Goal: Task Accomplishment & Management: Manage account settings

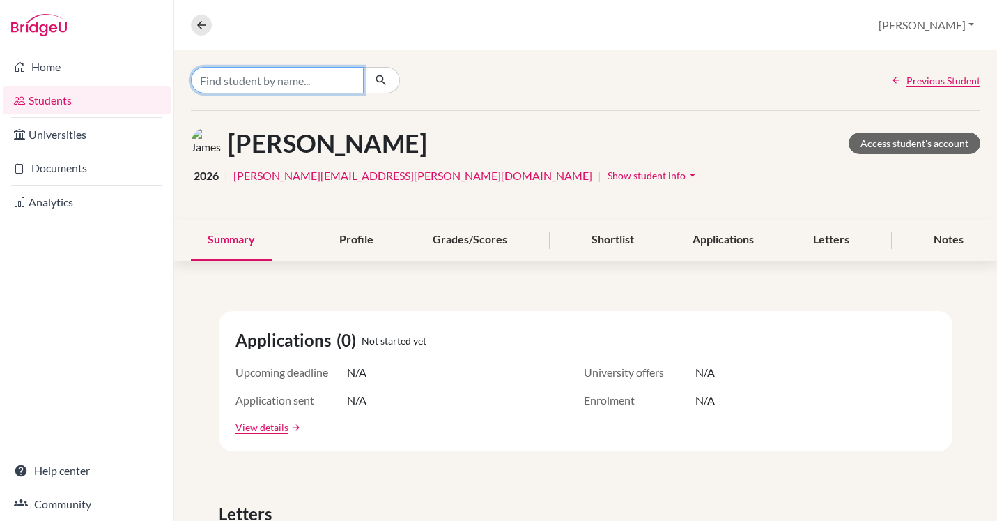
click at [308, 85] on input "Find student by name..." at bounding box center [277, 80] width 173 height 26
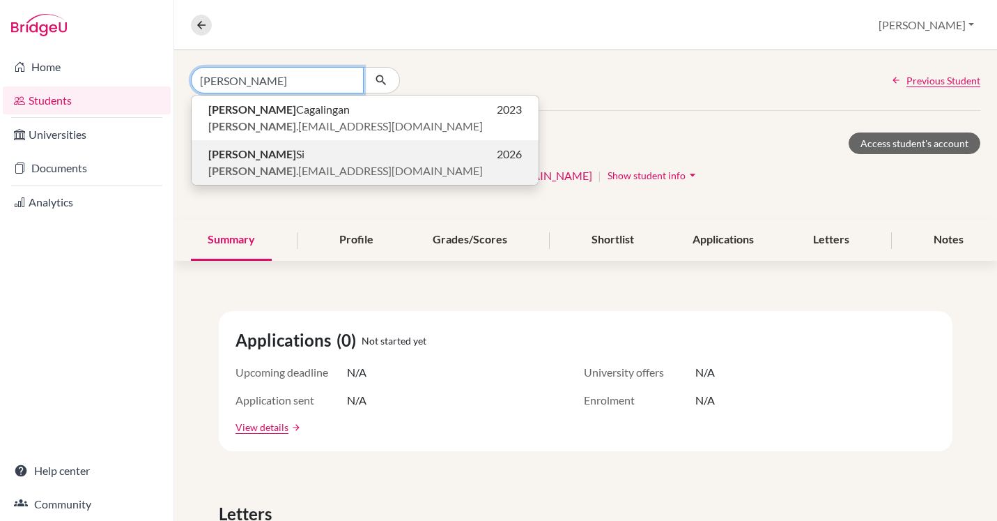
type input "[PERSON_NAME]"
click at [365, 175] on p "[PERSON_NAME] .[EMAIL_ADDRESS][DOMAIN_NAME]" at bounding box center [365, 170] width 314 height 17
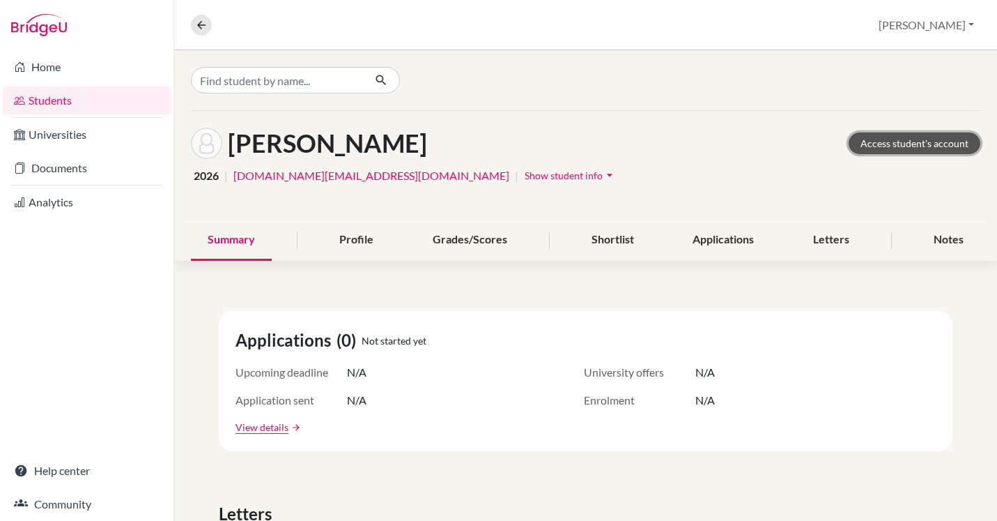
click at [935, 142] on link "Access student's account" at bounding box center [915, 143] width 132 height 22
click at [524, 182] on button "Show student info arrow_drop_down" at bounding box center [570, 175] width 93 height 22
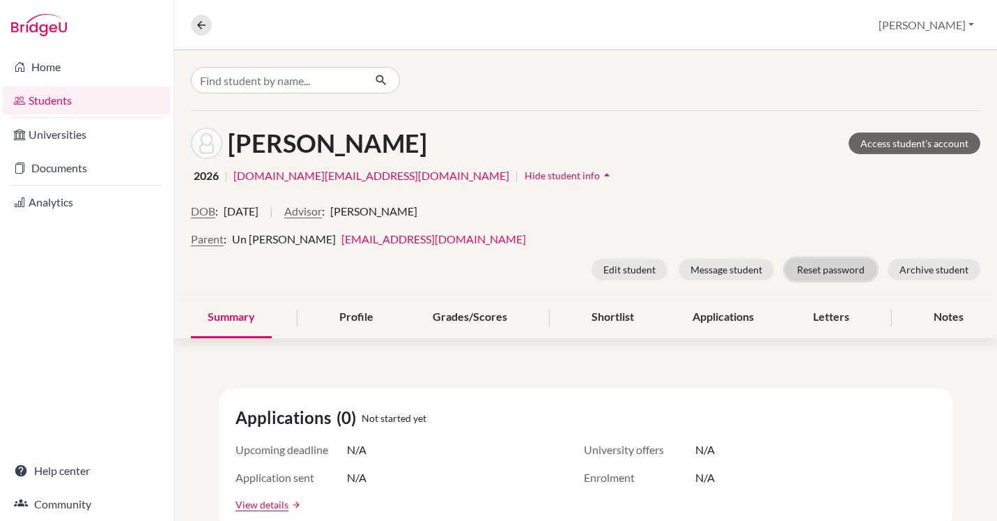
click at [825, 268] on button "Reset password" at bounding box center [831, 270] width 91 height 22
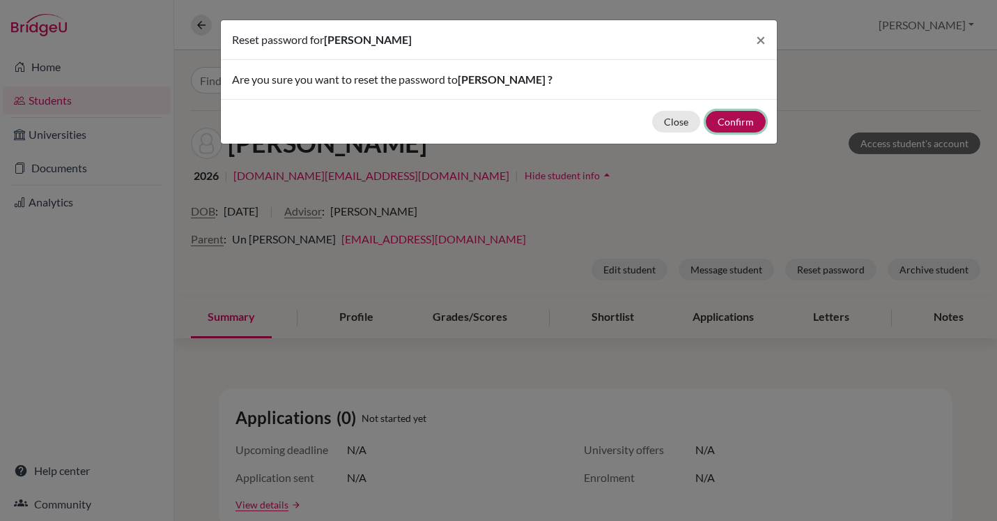
click at [737, 121] on button "Confirm" at bounding box center [736, 122] width 60 height 22
